Goal: Transaction & Acquisition: Book appointment/travel/reservation

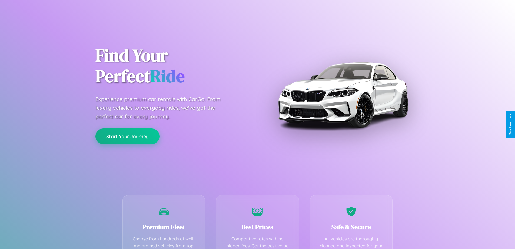
click at [127, 136] on button "Start Your Journey" at bounding box center [127, 136] width 64 height 16
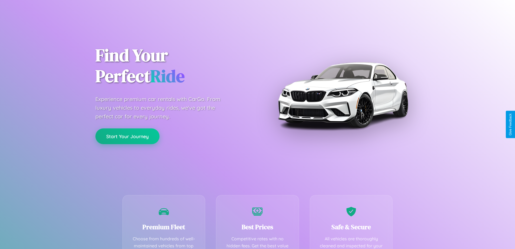
click at [127, 136] on button "Start Your Journey" at bounding box center [127, 136] width 64 height 16
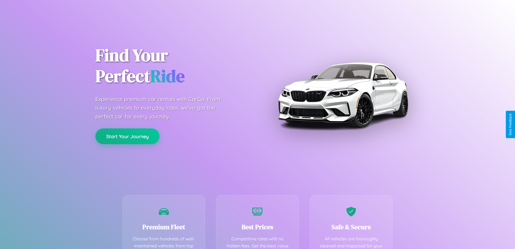
click at [127, 136] on button "Start Your Journey" at bounding box center [127, 136] width 64 height 16
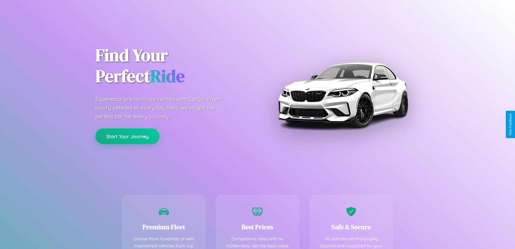
click at [127, 136] on button "Start Your Journey" at bounding box center [127, 136] width 64 height 16
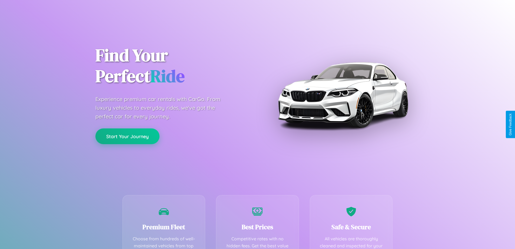
click at [127, 136] on button "Start Your Journey" at bounding box center [127, 136] width 64 height 16
